Goal: Task Accomplishment & Management: Complete application form

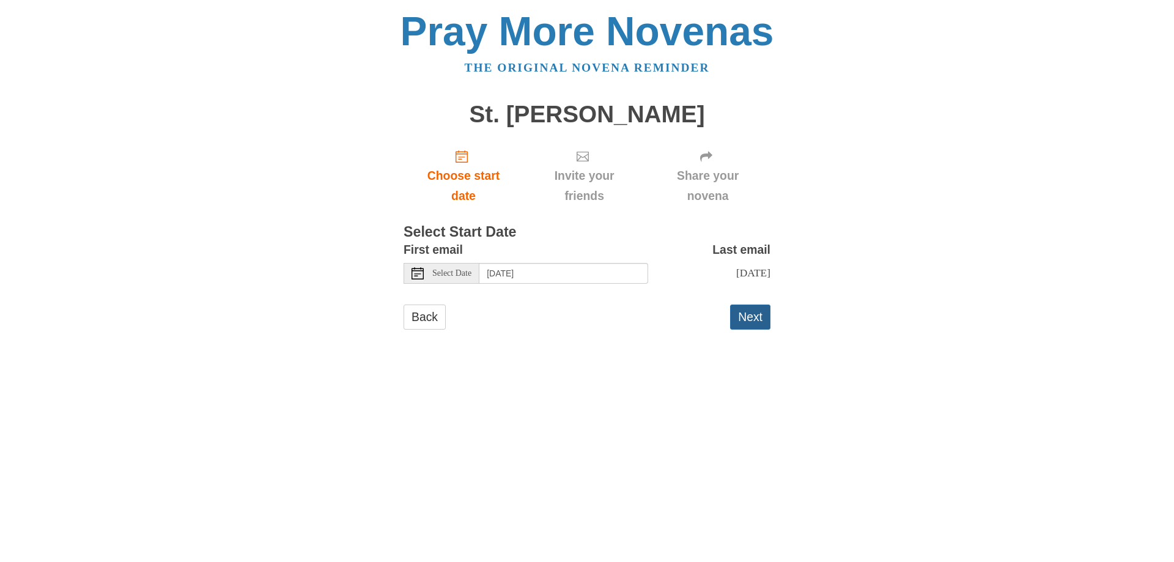
click at [754, 320] on button "Next" at bounding box center [750, 316] width 40 height 25
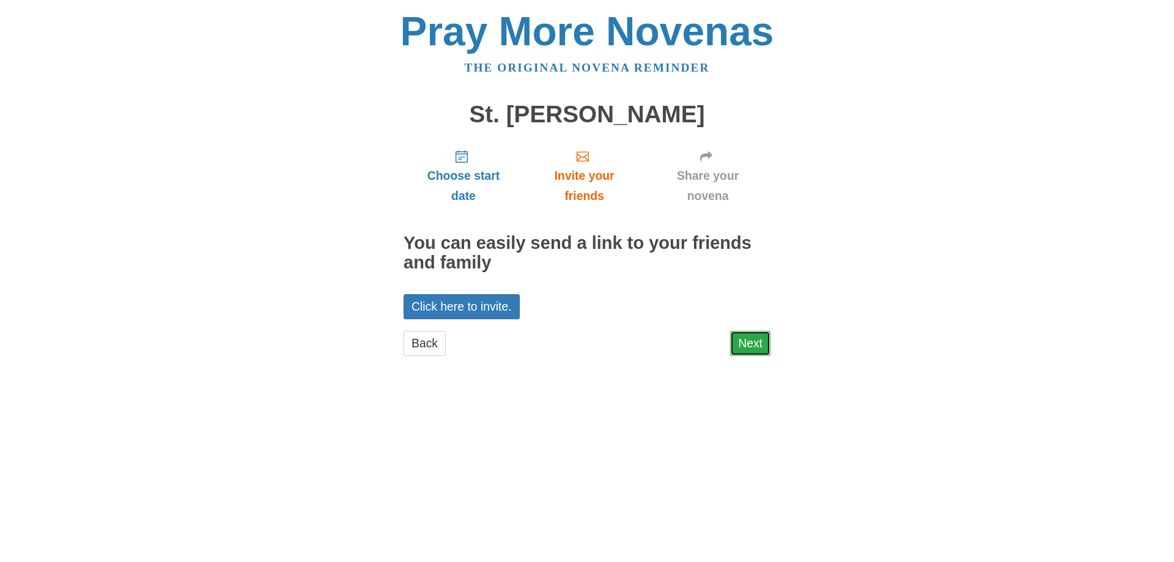
click at [759, 343] on link "Next" at bounding box center [750, 343] width 40 height 25
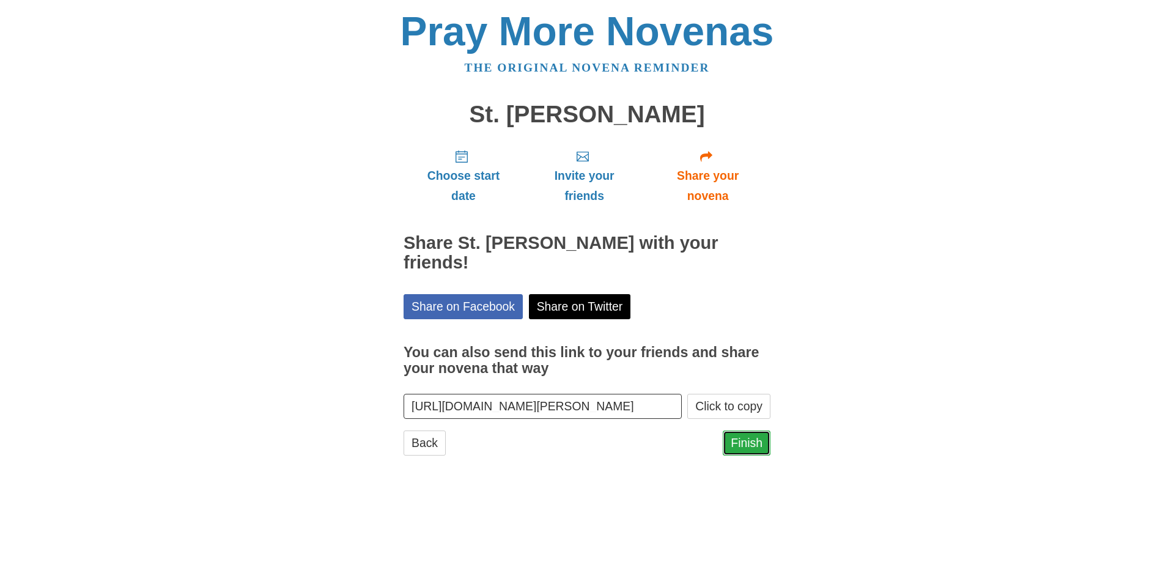
click at [743, 443] on link "Finish" at bounding box center [747, 442] width 48 height 25
